Goal: Information Seeking & Learning: Learn about a topic

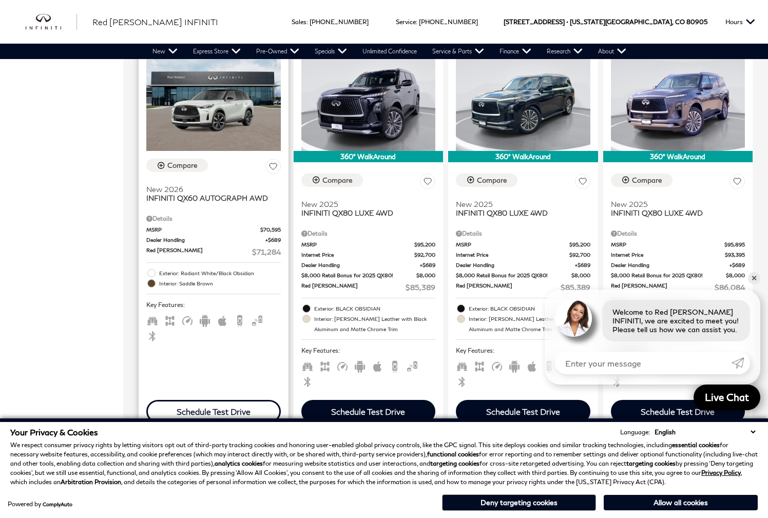
scroll to position [672, 0]
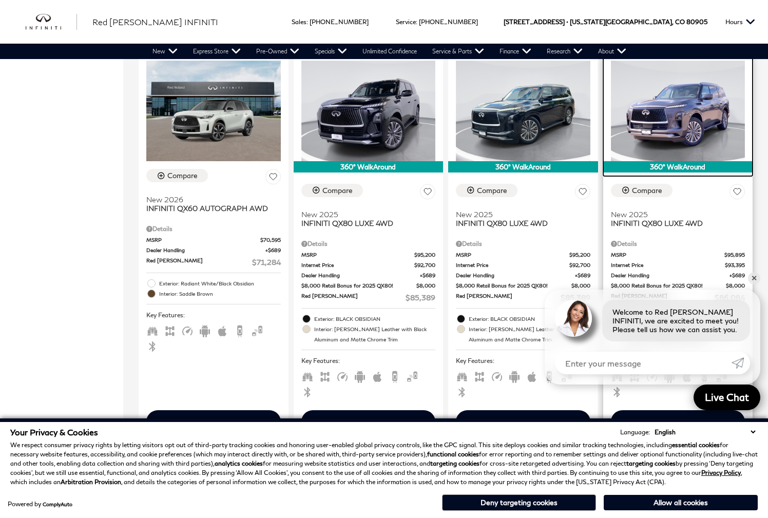
click at [656, 131] on img at bounding box center [678, 111] width 134 height 101
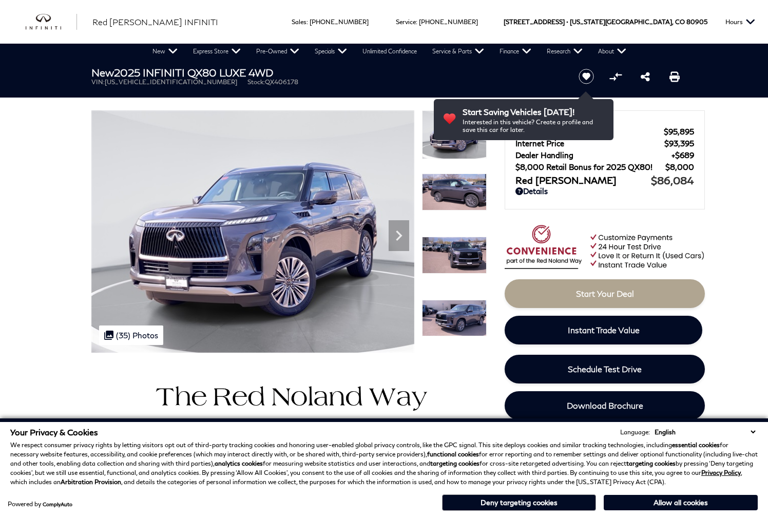
click at [461, 195] on img at bounding box center [454, 191] width 65 height 37
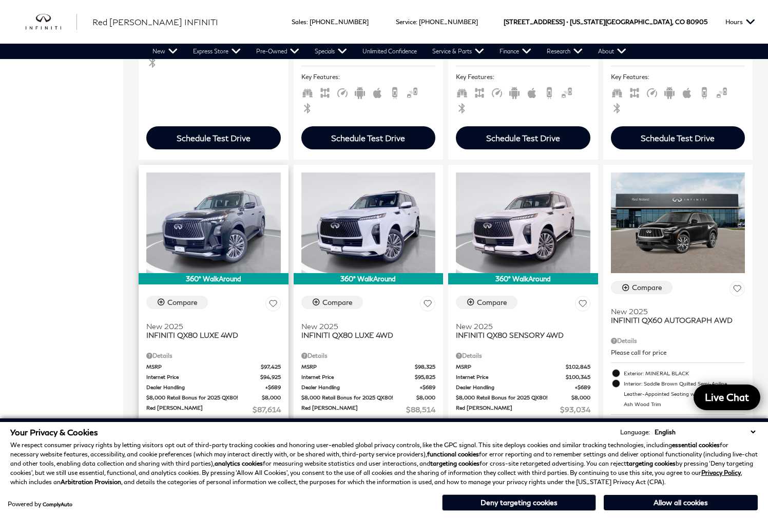
scroll to position [958, 0]
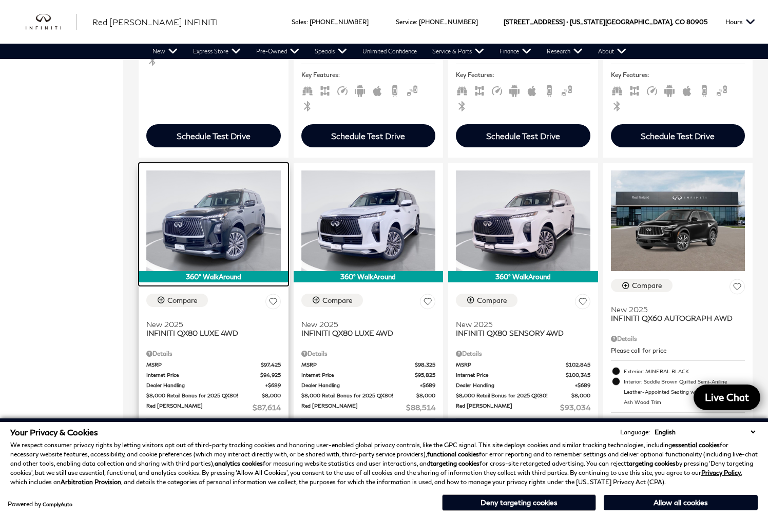
click at [223, 221] on img at bounding box center [213, 220] width 134 height 101
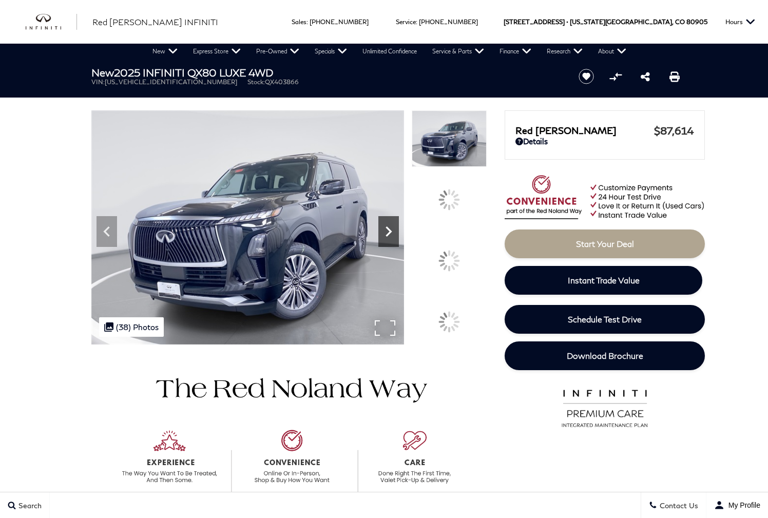
click at [456, 256] on div at bounding box center [288, 227] width 395 height 234
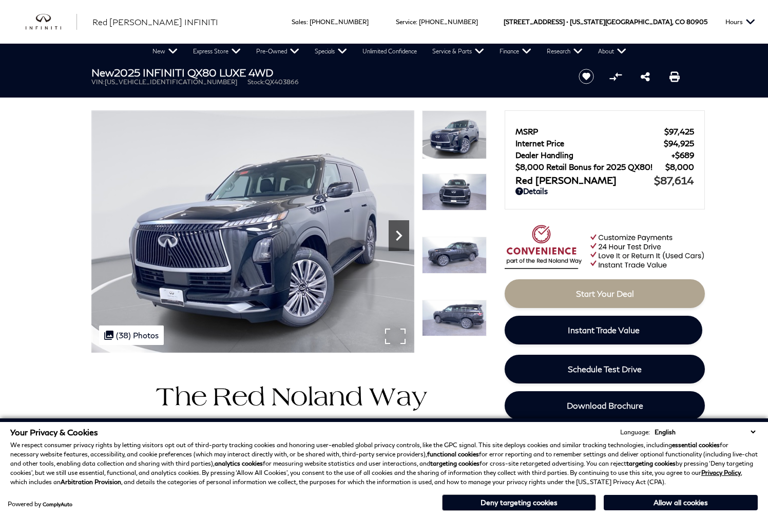
click at [390, 237] on icon "Next" at bounding box center [399, 235] width 21 height 21
